Goal: Information Seeking & Learning: Check status

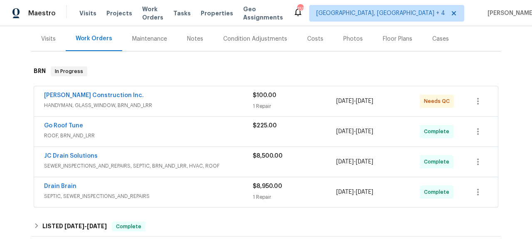
scroll to position [130, 0]
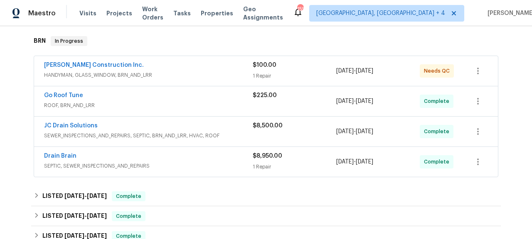
click at [58, 153] on span "Drain Brain" at bounding box center [60, 156] width 32 height 8
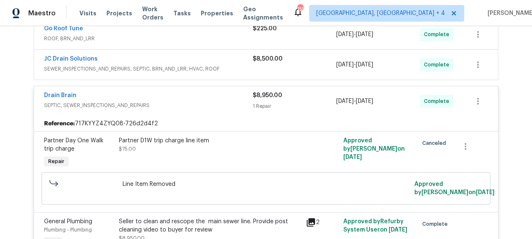
scroll to position [192, 0]
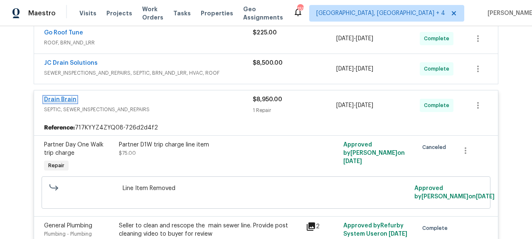
click at [64, 97] on link "Drain Brain" at bounding box center [60, 100] width 32 height 6
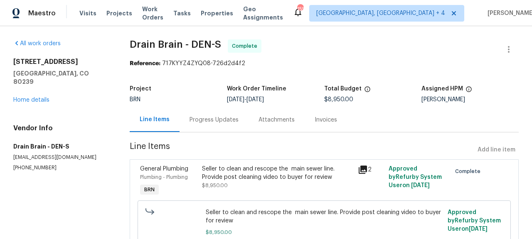
click at [359, 171] on icon at bounding box center [363, 170] width 8 height 8
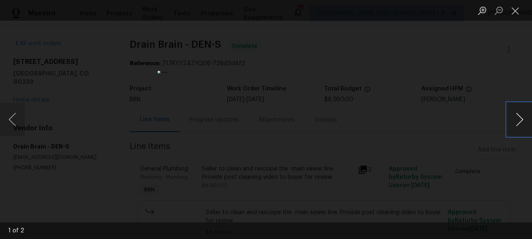
click at [521, 122] on button "Next image" at bounding box center [519, 119] width 25 height 33
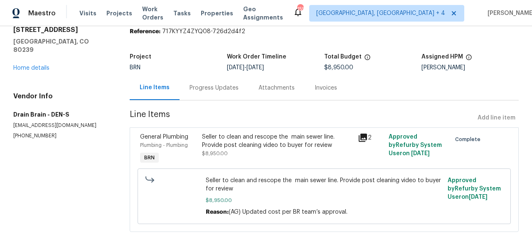
scroll to position [38, 0]
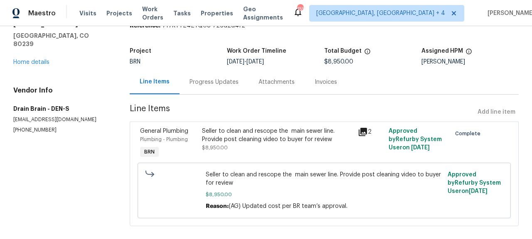
click at [331, 81] on div "Invoices" at bounding box center [326, 82] width 22 height 8
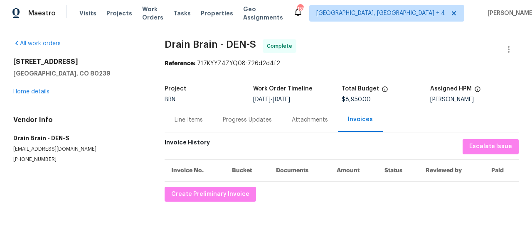
click at [250, 120] on div "Progress Updates" at bounding box center [247, 120] width 49 height 8
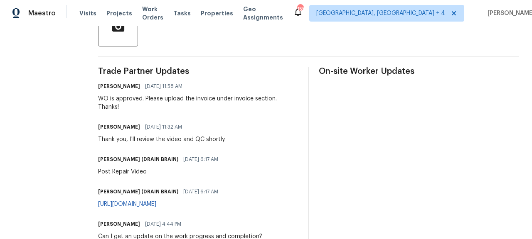
scroll to position [220, 0]
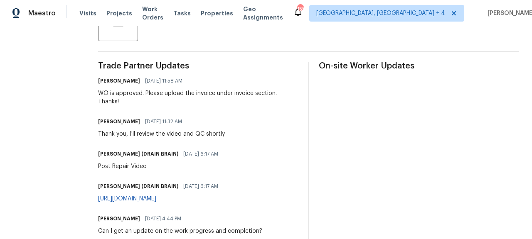
copy link "[URL][DOMAIN_NAME]"
drag, startPoint x: 270, startPoint y: 199, endPoint x: 328, endPoint y: 79, distance: 133.1
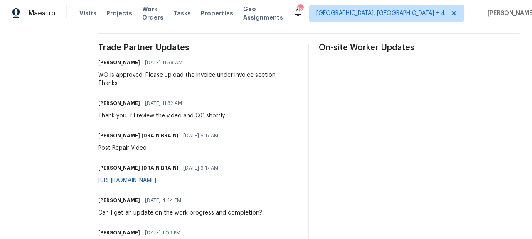
scroll to position [31, 0]
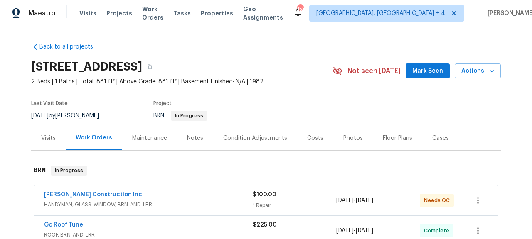
scroll to position [137, 0]
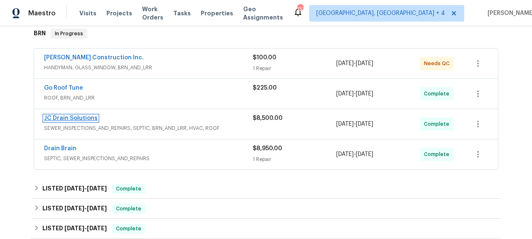
click at [74, 119] on link "JC Drain Solutions" at bounding box center [71, 119] width 54 height 6
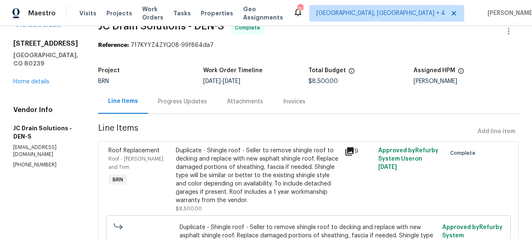
scroll to position [19, 0]
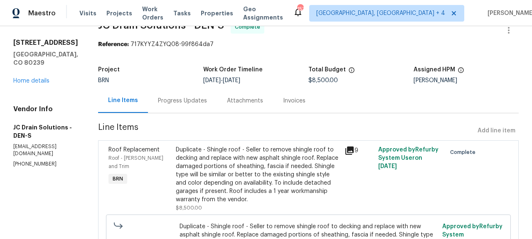
click at [302, 101] on div "Invoices" at bounding box center [294, 101] width 22 height 8
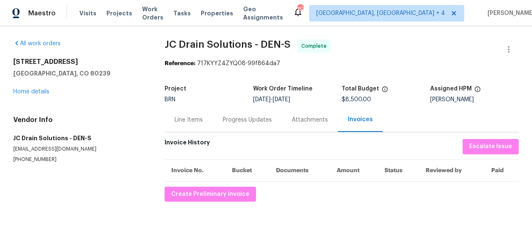
click at [191, 122] on div "Line Items" at bounding box center [189, 120] width 28 height 8
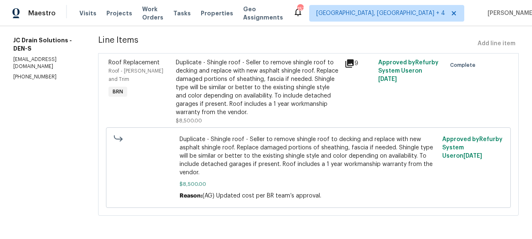
scroll to position [65, 0]
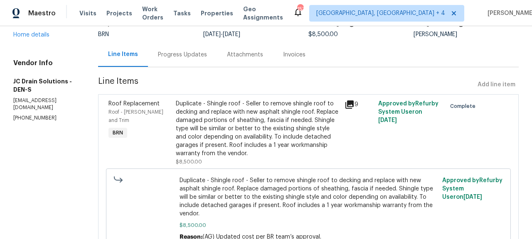
click at [354, 103] on div "9" at bounding box center [358, 105] width 29 height 10
click at [346, 106] on icon at bounding box center [349, 105] width 10 height 10
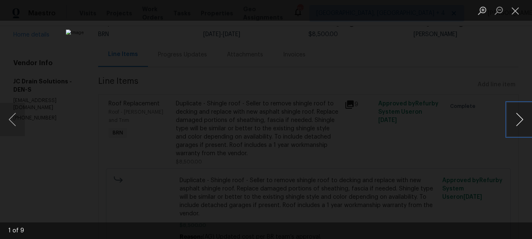
click at [518, 119] on button "Next image" at bounding box center [519, 119] width 25 height 33
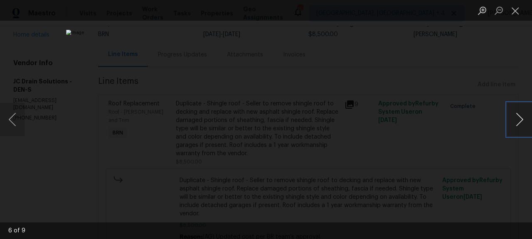
click at [518, 119] on button "Next image" at bounding box center [519, 119] width 25 height 33
click at [24, 125] on button "Previous image" at bounding box center [12, 119] width 25 height 33
click at [22, 116] on button "Previous image" at bounding box center [12, 119] width 25 height 33
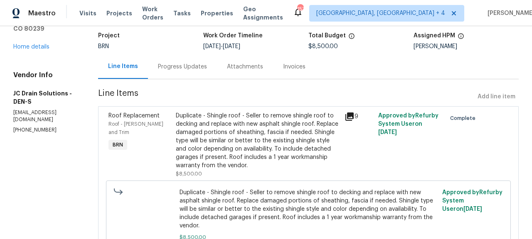
scroll to position [0, 0]
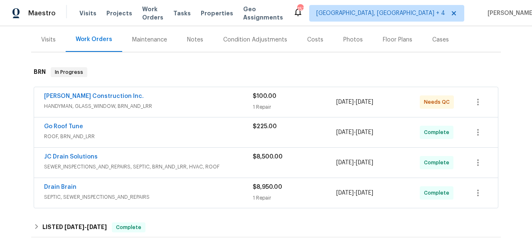
scroll to position [122, 0]
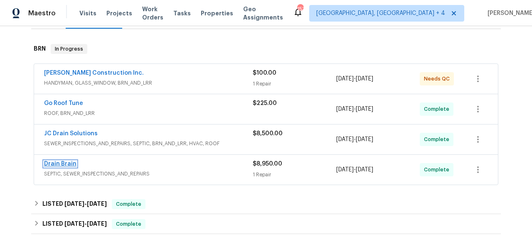
click at [64, 165] on link "Drain Brain" at bounding box center [60, 164] width 32 height 6
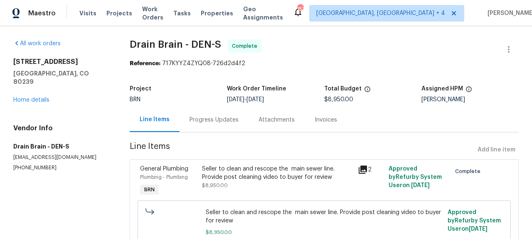
click at [324, 122] on div "Invoices" at bounding box center [326, 120] width 22 height 8
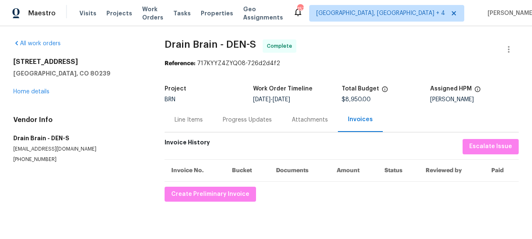
click at [245, 114] on div "Progress Updates" at bounding box center [247, 120] width 69 height 25
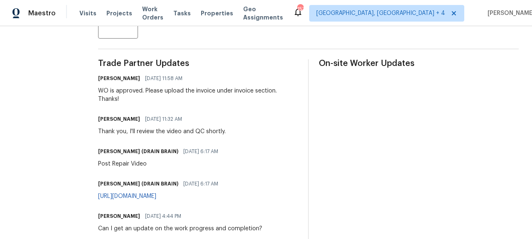
scroll to position [261, 0]
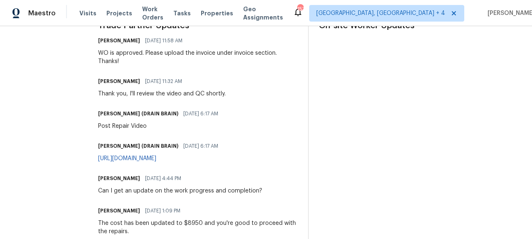
drag, startPoint x: 265, startPoint y: 157, endPoint x: 99, endPoint y: 157, distance: 165.8
click at [99, 157] on div "All work orders [STREET_ADDRESS] Home details Vendor Info Drain Brain - DEN-S […" at bounding box center [266, 115] width 532 height 698
copy link "[URL][DOMAIN_NAME]"
click at [330, 156] on div "On-site Worker Updates" at bounding box center [419, 236] width 200 height 429
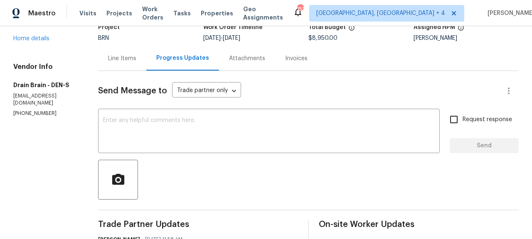
scroll to position [0, 0]
